Goal: Entertainment & Leisure: Browse casually

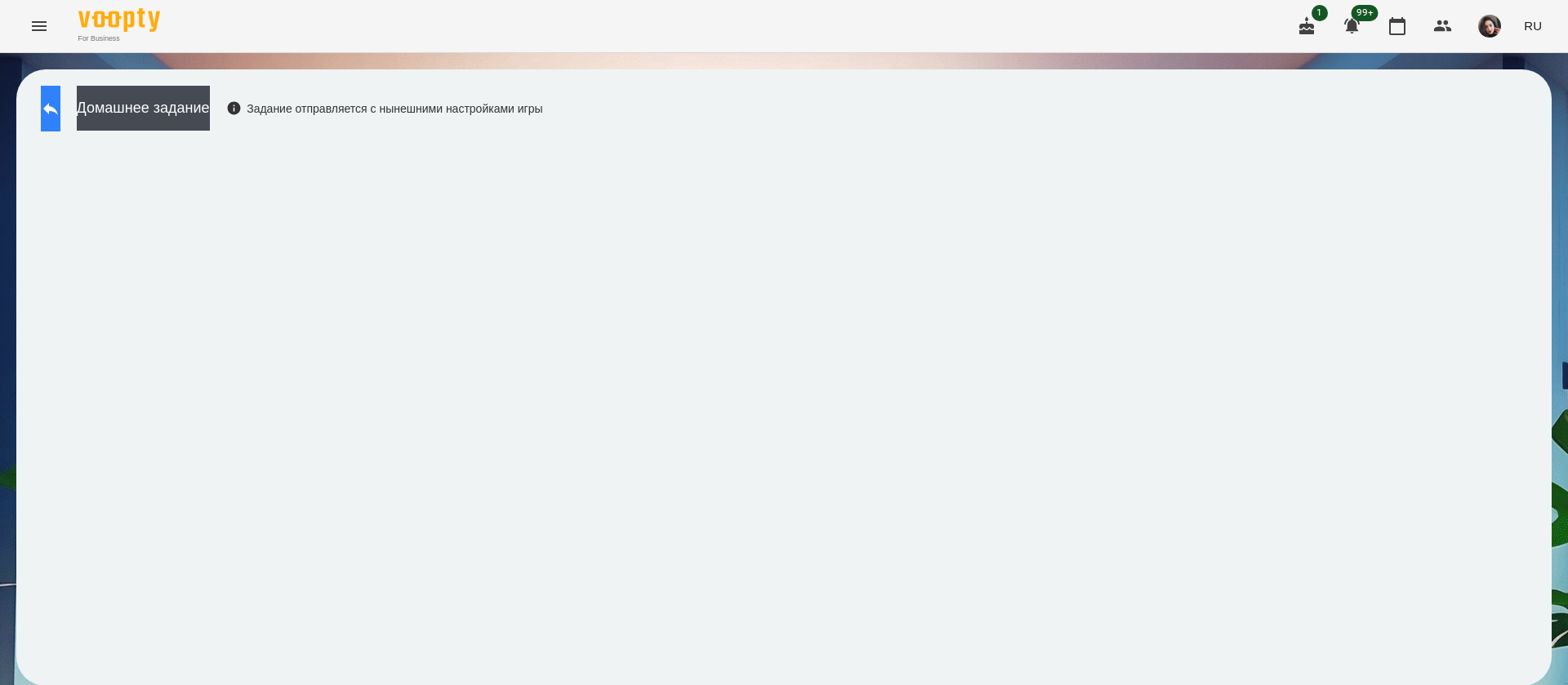
click at [60, 111] on button at bounding box center [50, 109] width 19 height 46
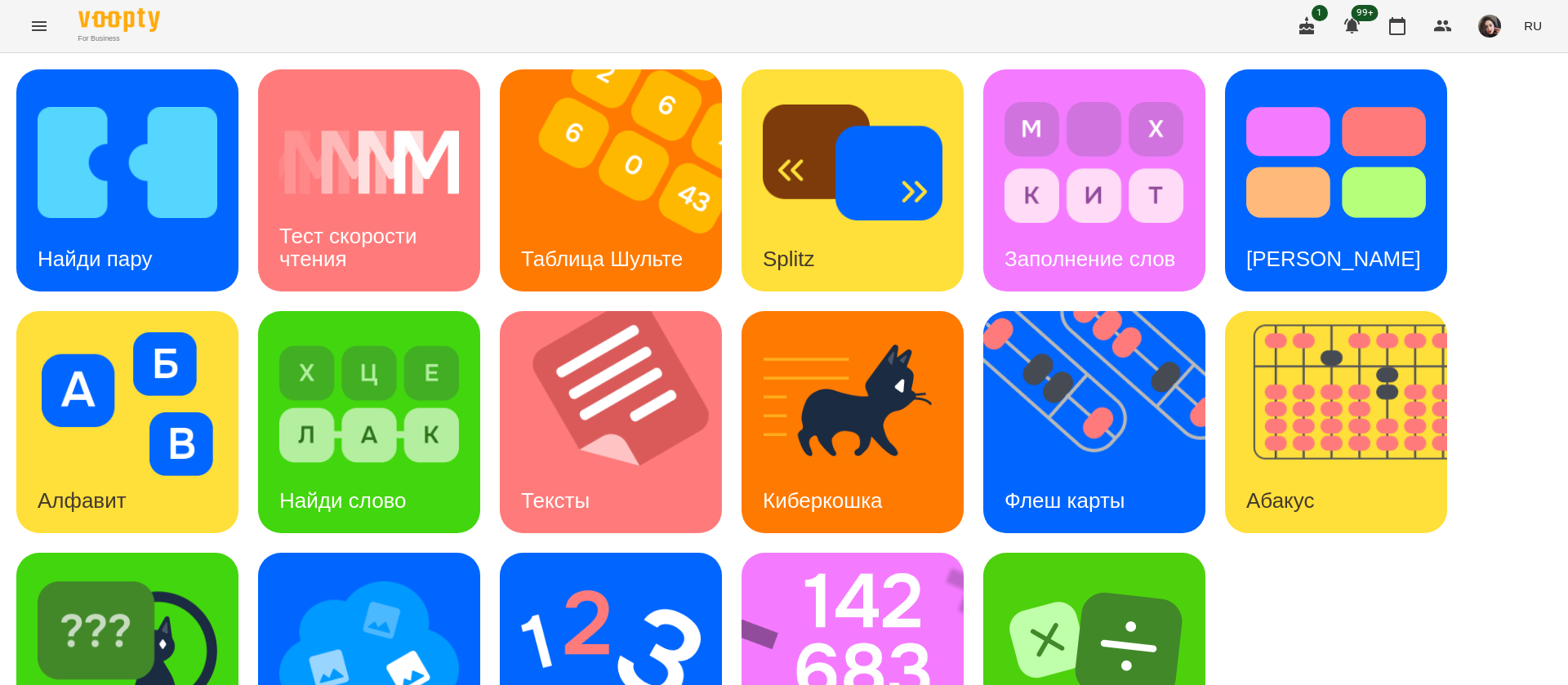
scroll to position [106, 0]
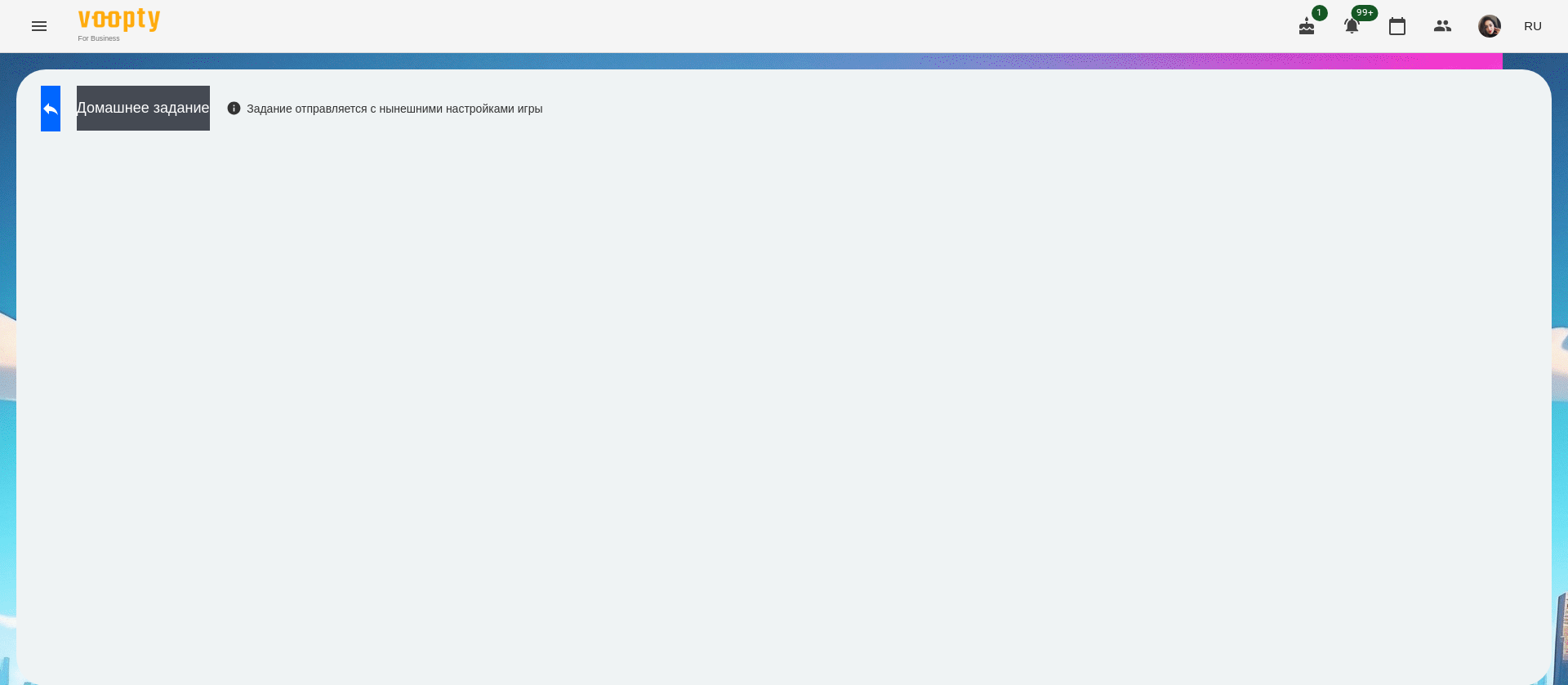
scroll to position [1, 0]
click at [1497, 132] on div "Домашнее задание Задание отправляется с нынешними настройками игры" at bounding box center [784, 378] width 1535 height 616
click at [58, 109] on icon at bounding box center [51, 109] width 15 height 13
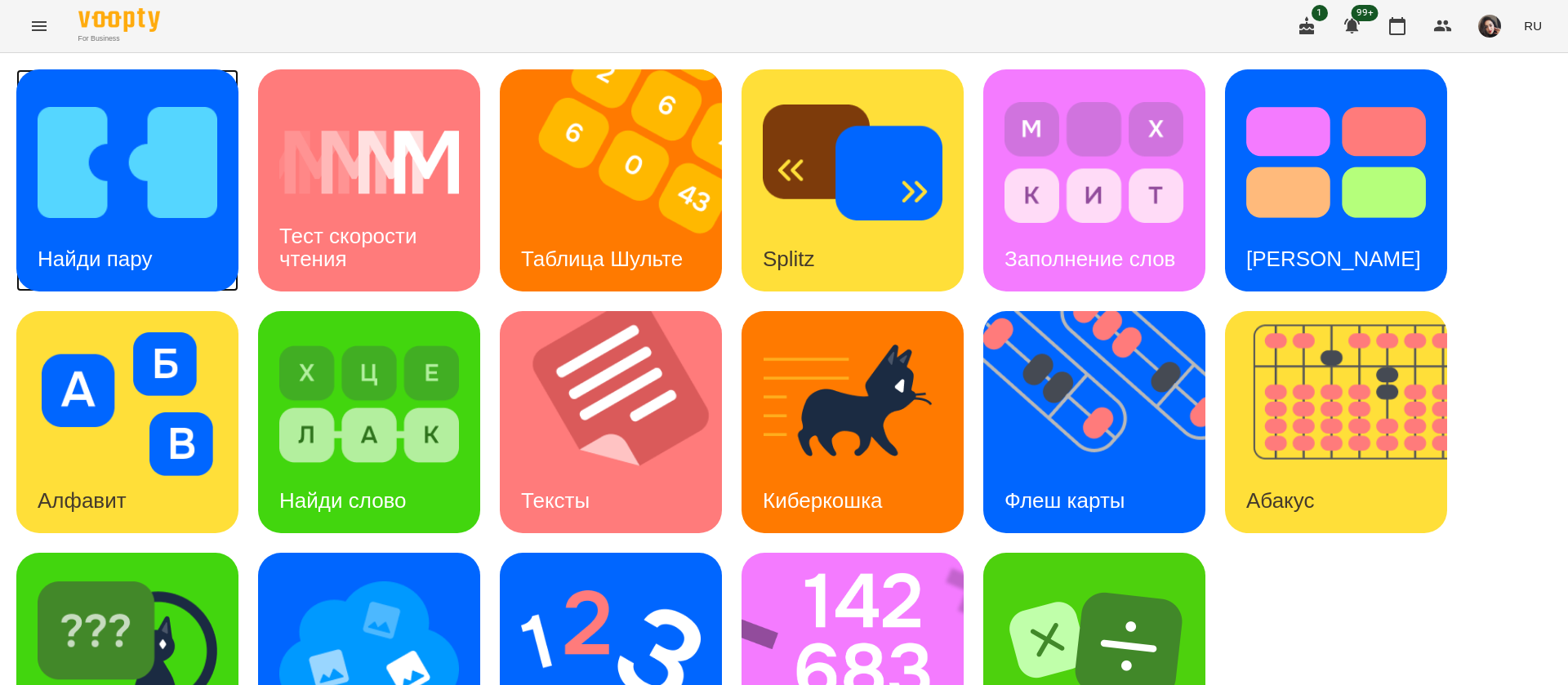
click at [139, 196] on img at bounding box center [127, 162] width 180 height 144
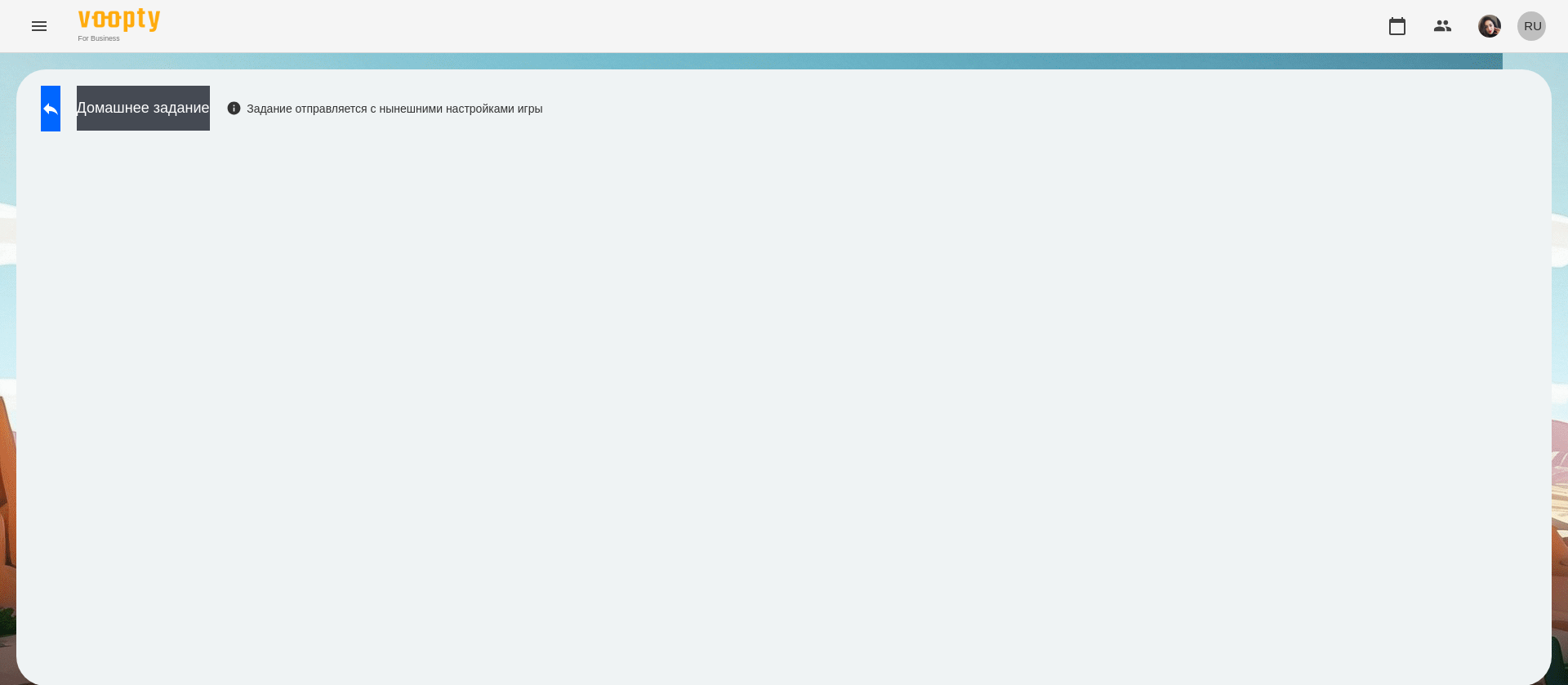
click at [1533, 26] on span "RU" at bounding box center [1534, 26] width 18 height 18
click at [1512, 97] on div "Українська" at bounding box center [1503, 92] width 84 height 29
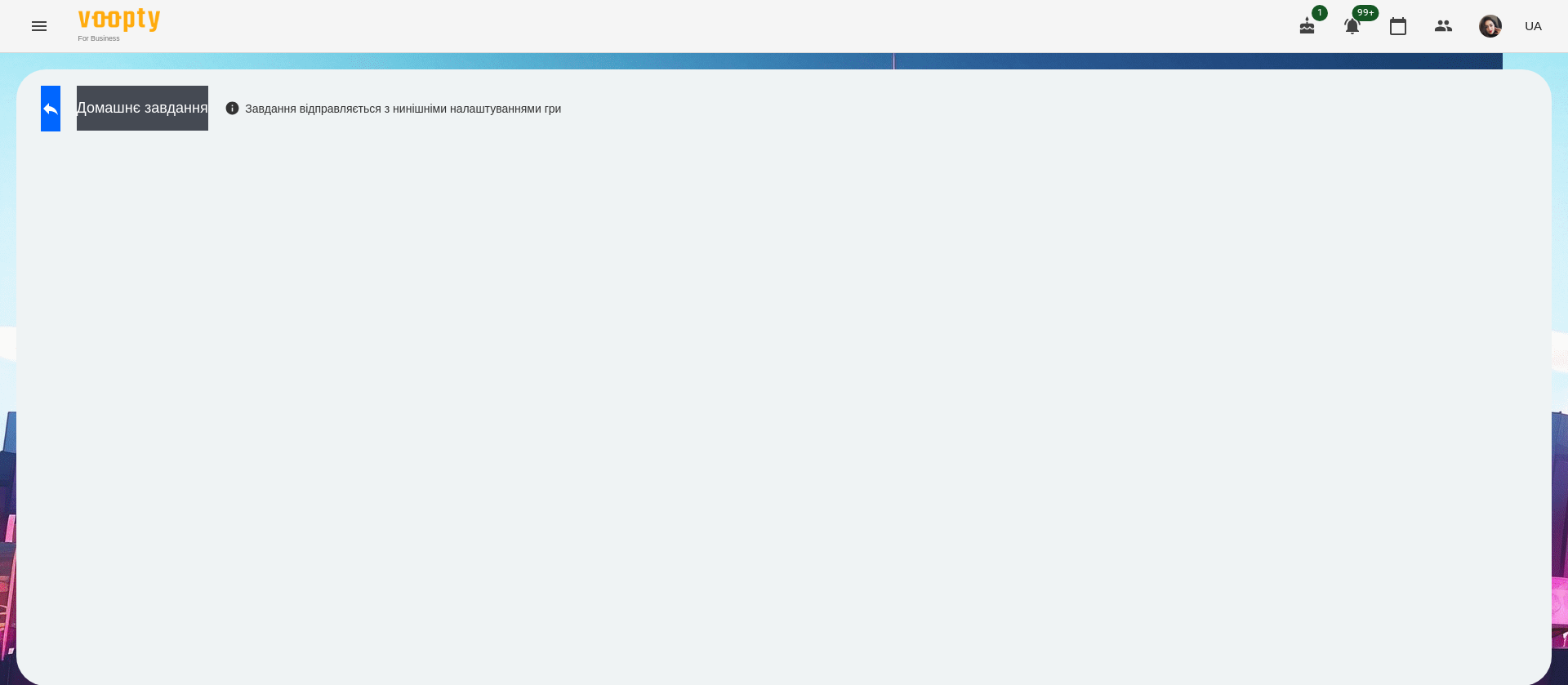
scroll to position [1, 0]
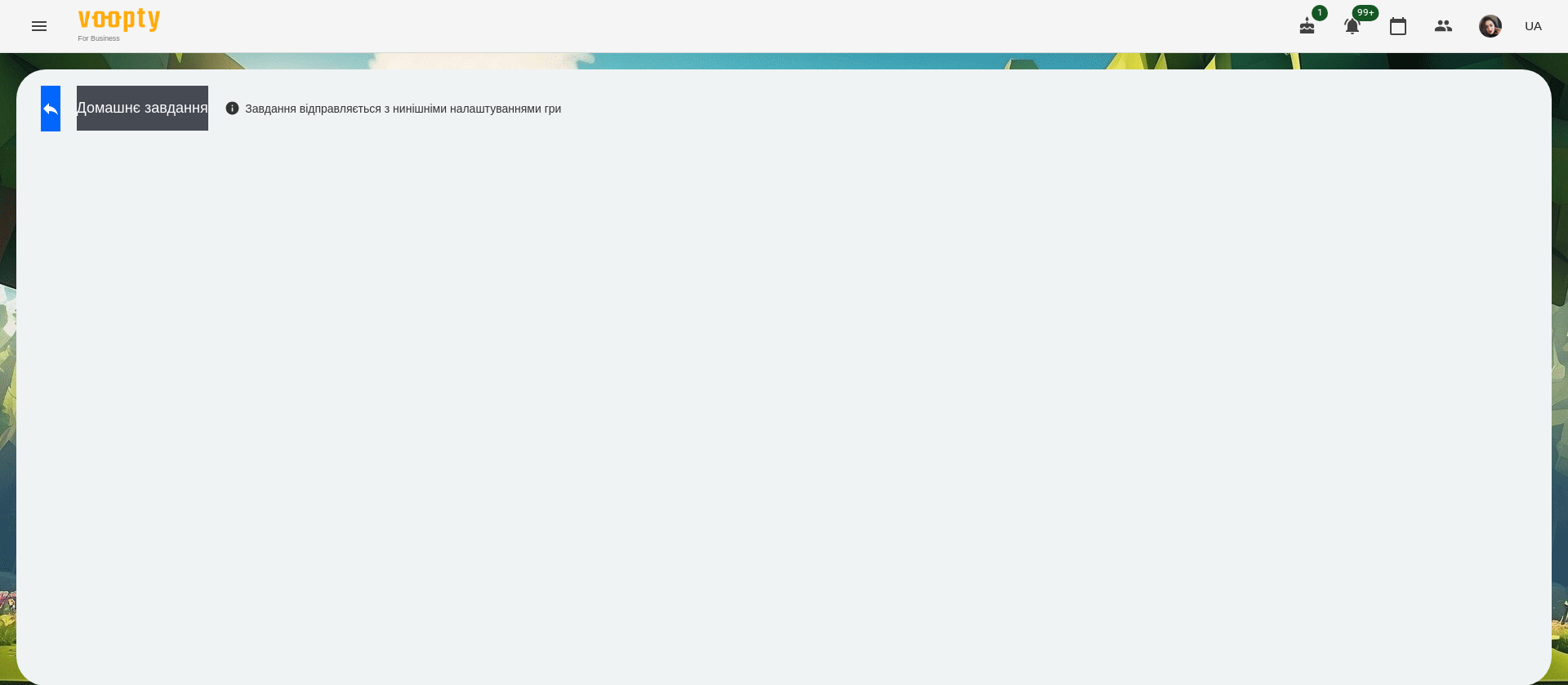
scroll to position [1, 0]
click at [59, 119] on button at bounding box center [50, 109] width 19 height 46
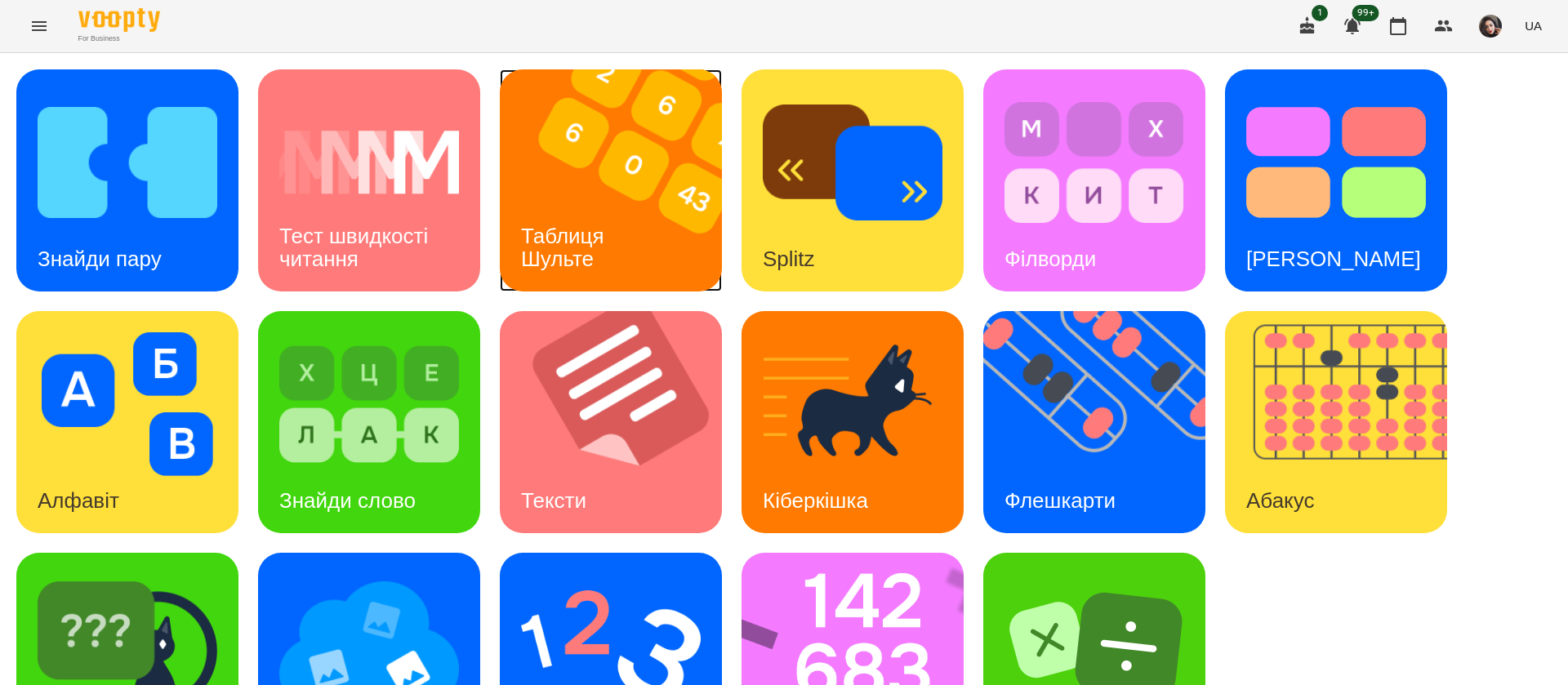
click at [662, 151] on img at bounding box center [621, 180] width 242 height 222
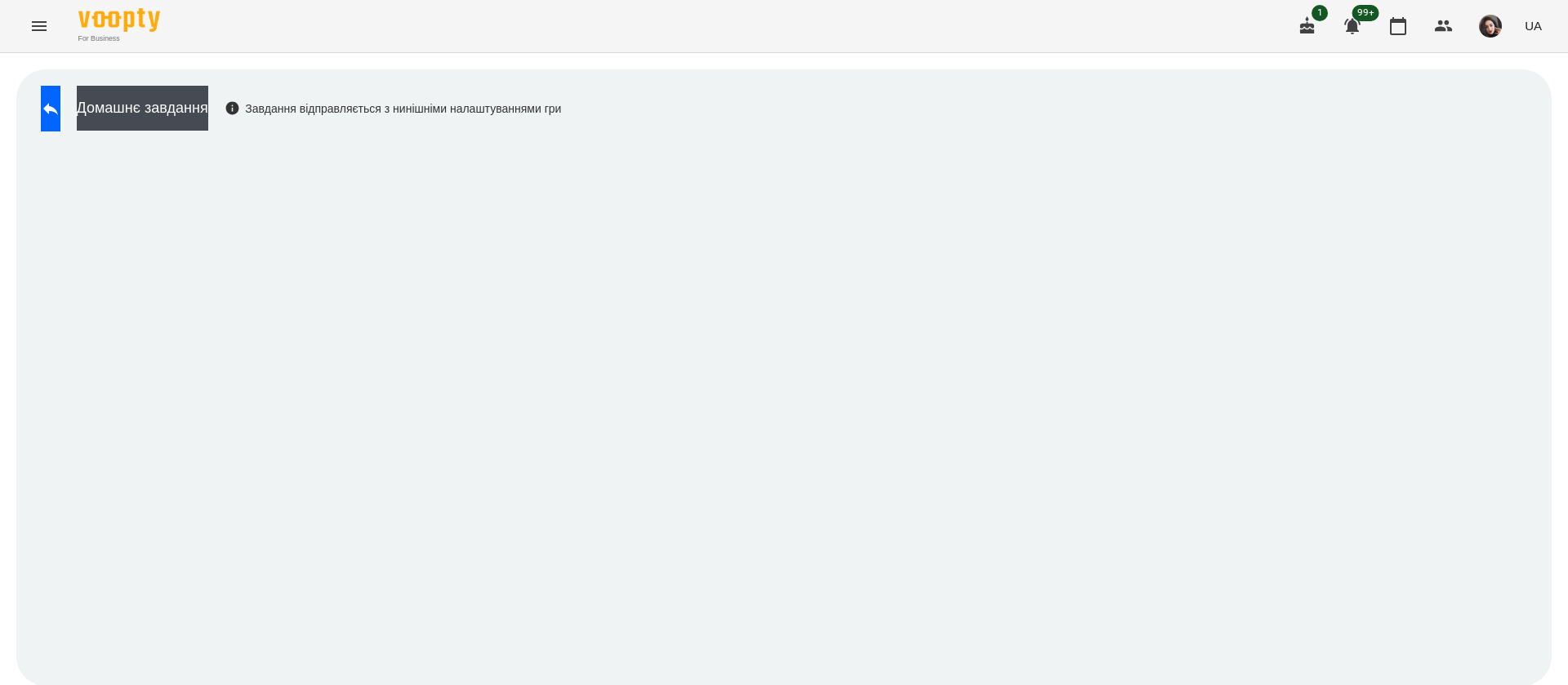
scroll to position [1, 0]
